Goal: Task Accomplishment & Management: Use online tool/utility

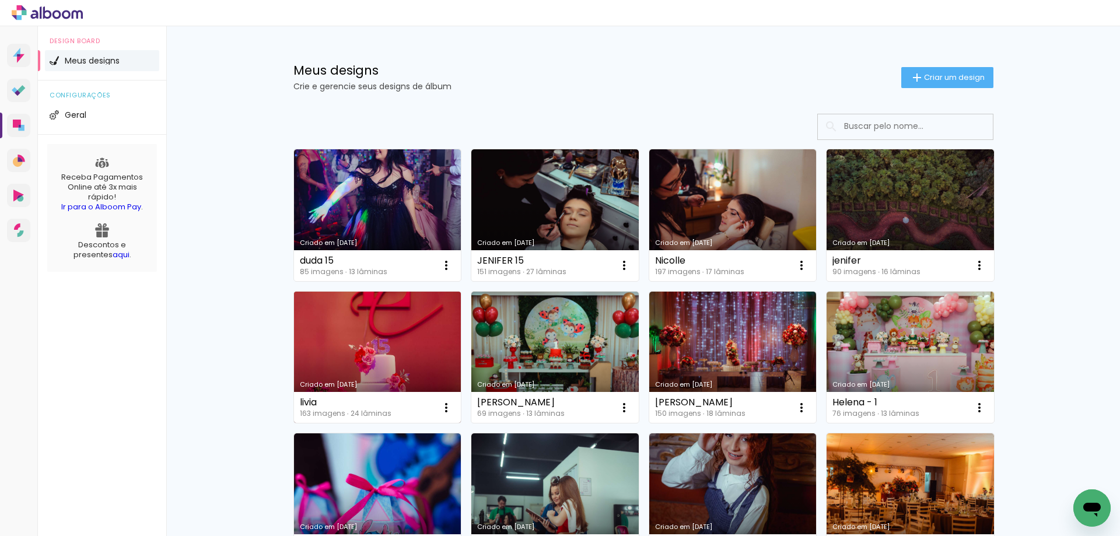
click at [367, 349] on link "Criado em [DATE]" at bounding box center [377, 358] width 167 height 132
